Goal: Task Accomplishment & Management: Use online tool/utility

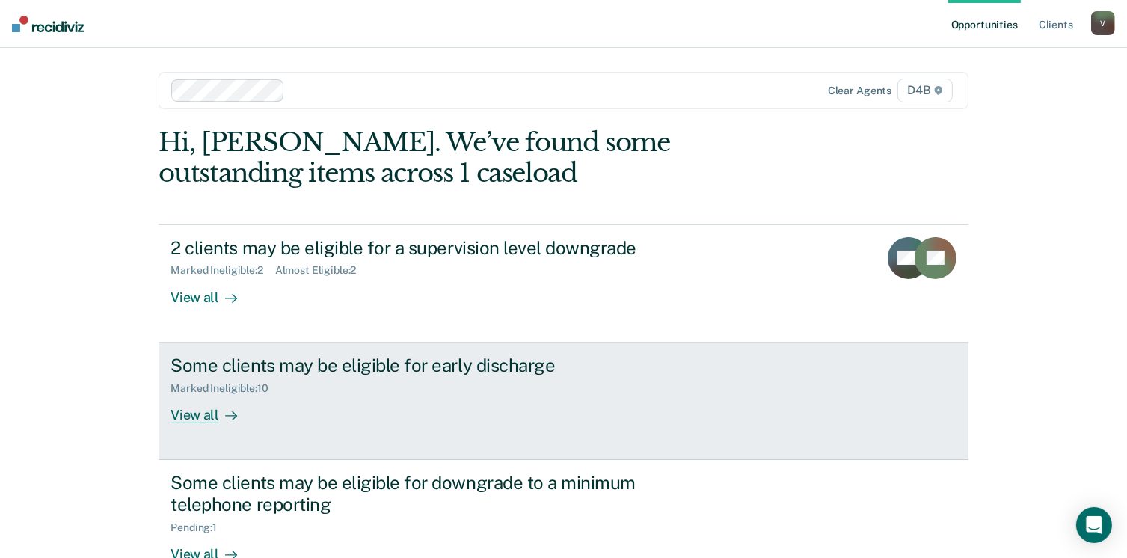
click at [198, 418] on div "View all" at bounding box center [213, 408] width 84 height 29
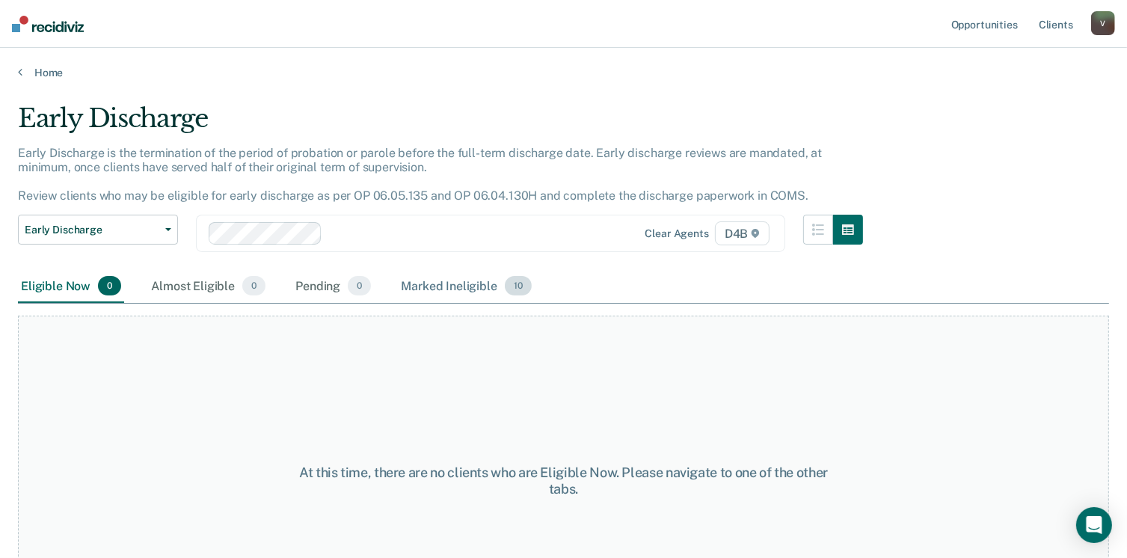
click at [428, 280] on div "Marked Ineligible 10" at bounding box center [466, 286] width 136 height 33
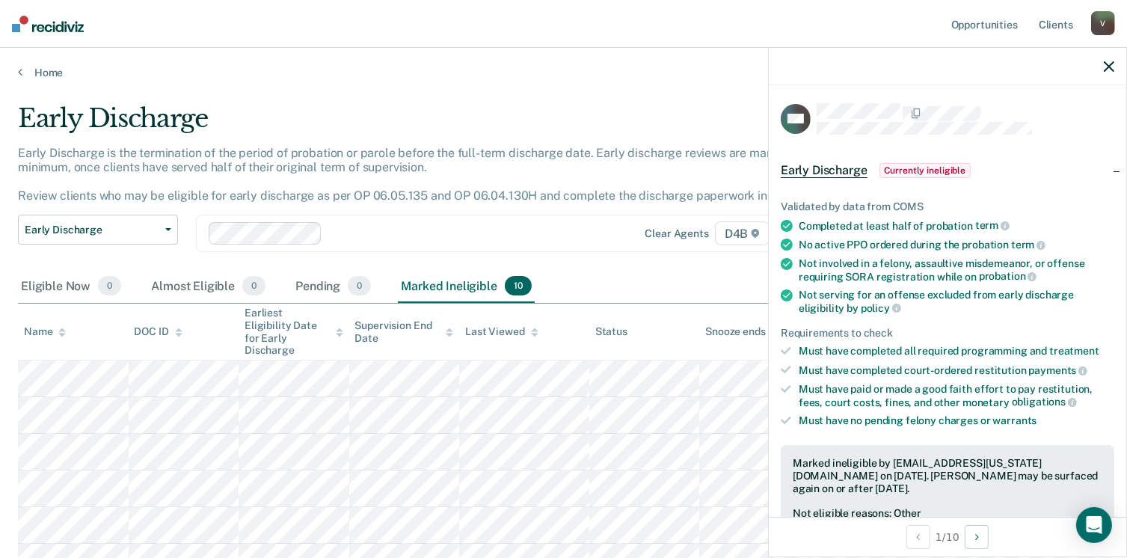
click at [927, 171] on span "Currently ineligible" at bounding box center [926, 170] width 92 height 15
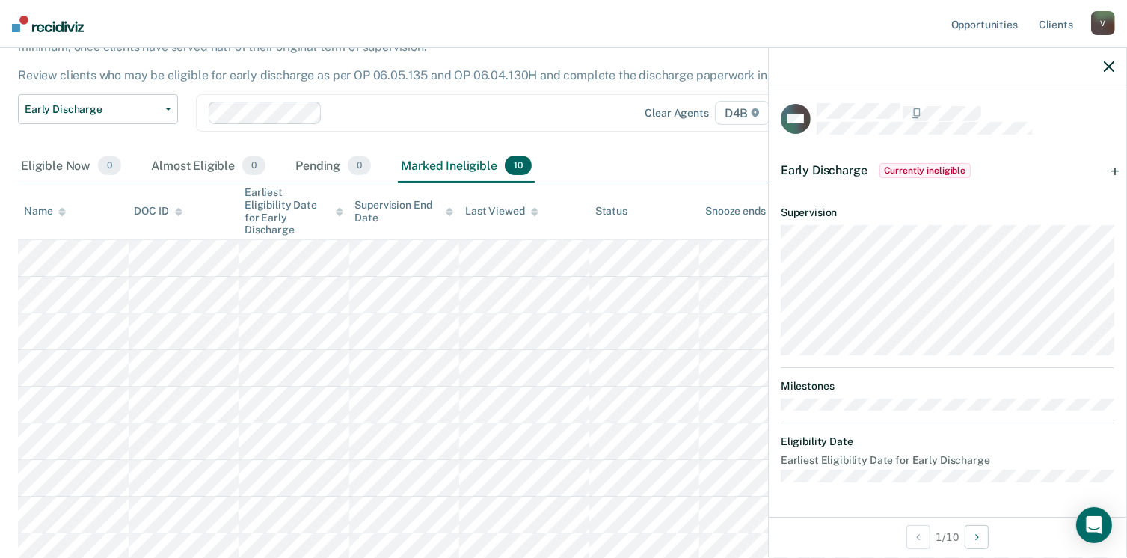
scroll to position [263, 0]
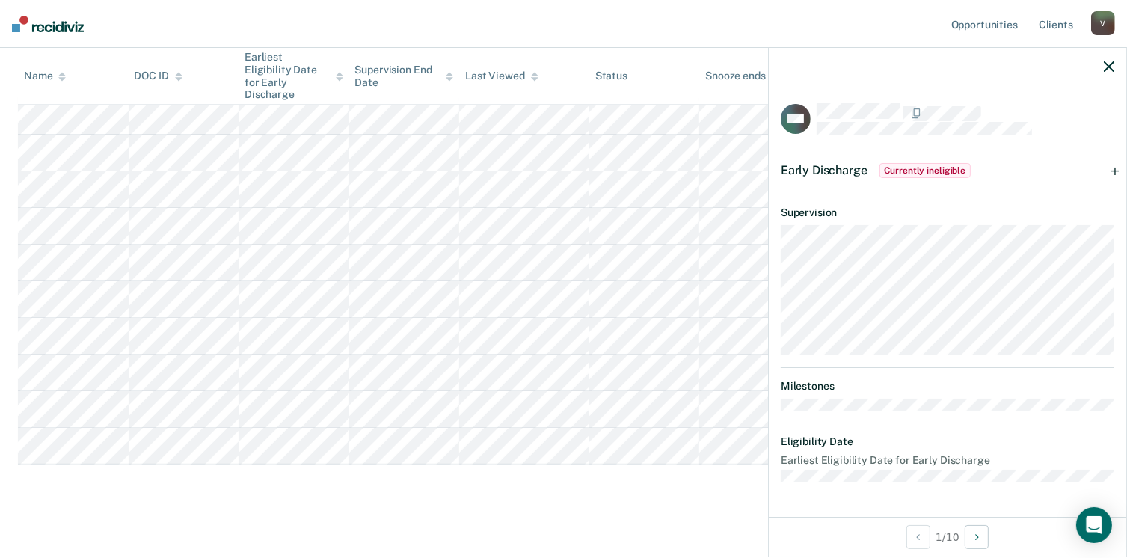
click at [912, 168] on span "Currently ineligible" at bounding box center [926, 170] width 92 height 15
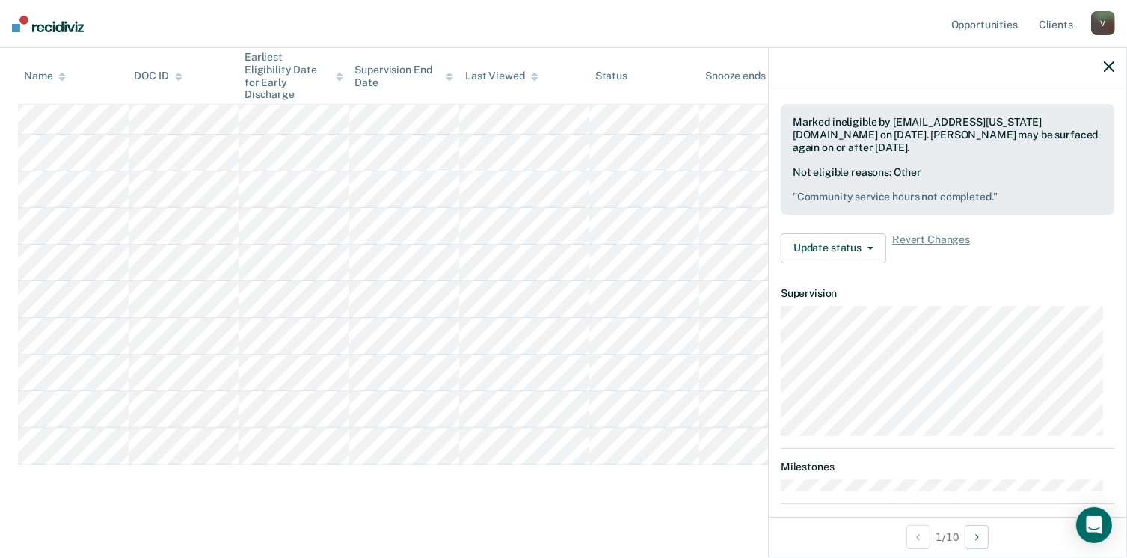
scroll to position [411, 0]
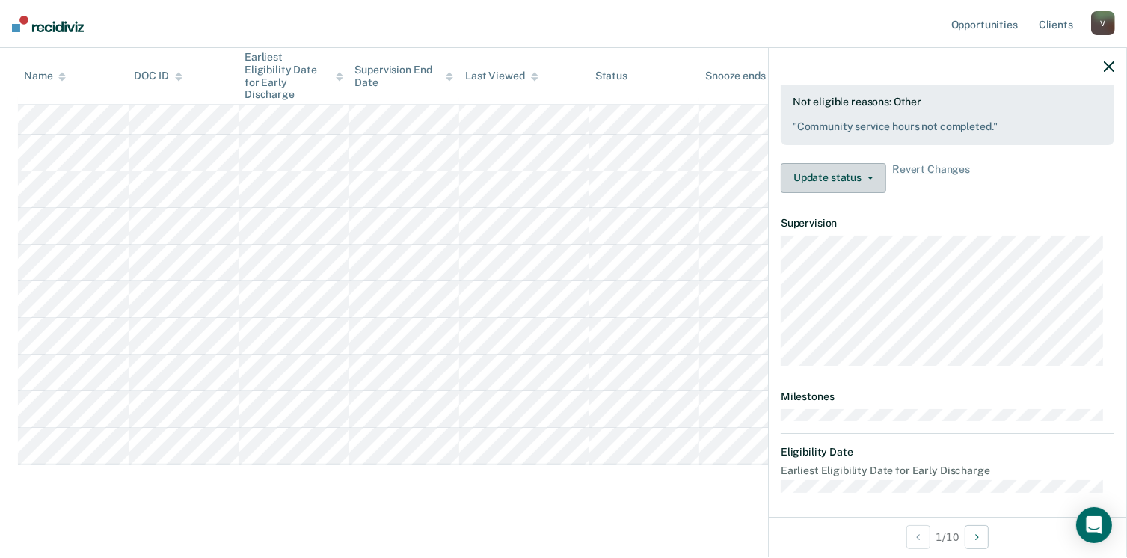
click at [844, 180] on button "Update status" at bounding box center [833, 178] width 105 height 30
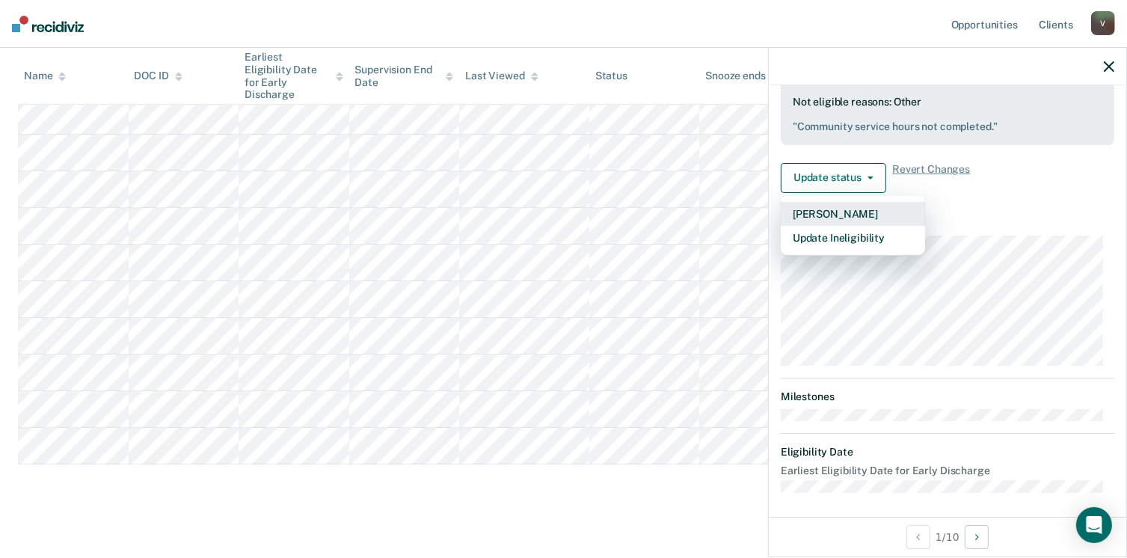
click at [848, 215] on button "[PERSON_NAME]" at bounding box center [853, 214] width 144 height 24
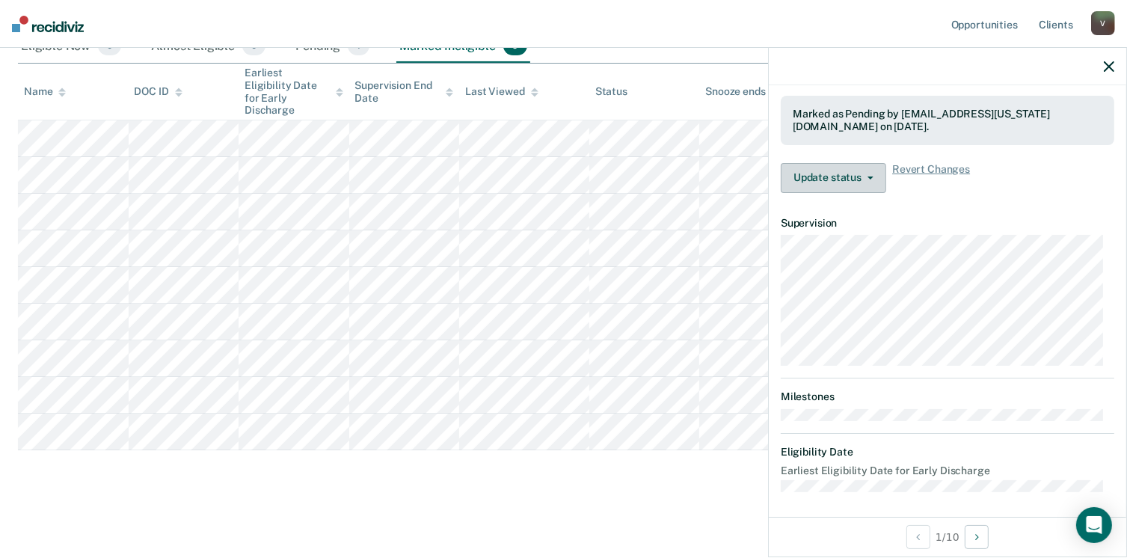
scroll to position [225, 0]
